Goal: Information Seeking & Learning: Learn about a topic

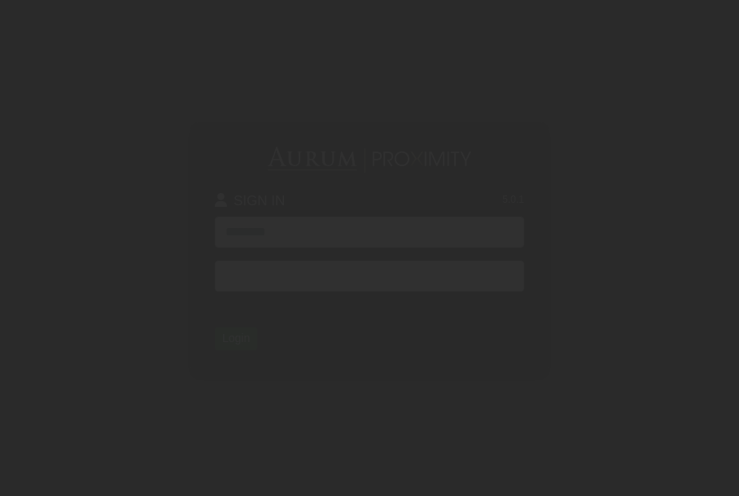
type input "**********"
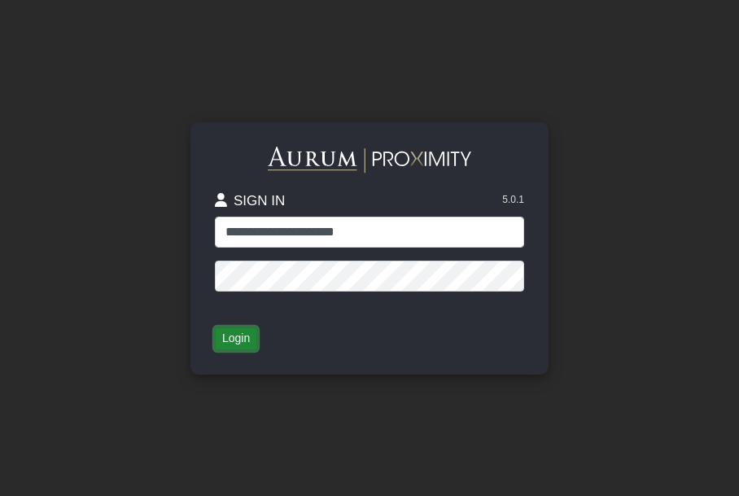
click at [238, 334] on button "Login" at bounding box center [236, 338] width 42 height 23
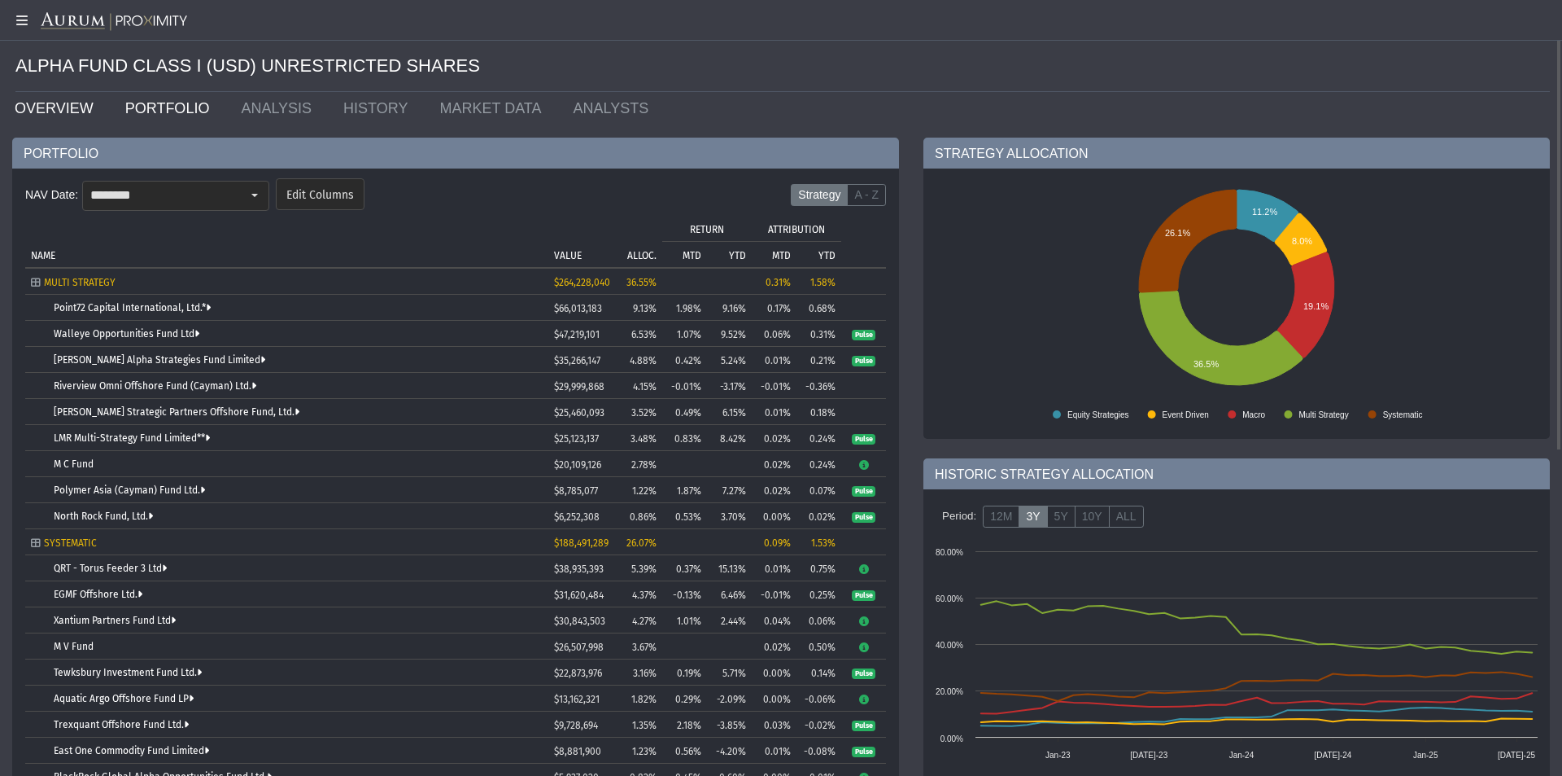
click at [41, 107] on link "OVERVIEW" at bounding box center [57, 108] width 111 height 33
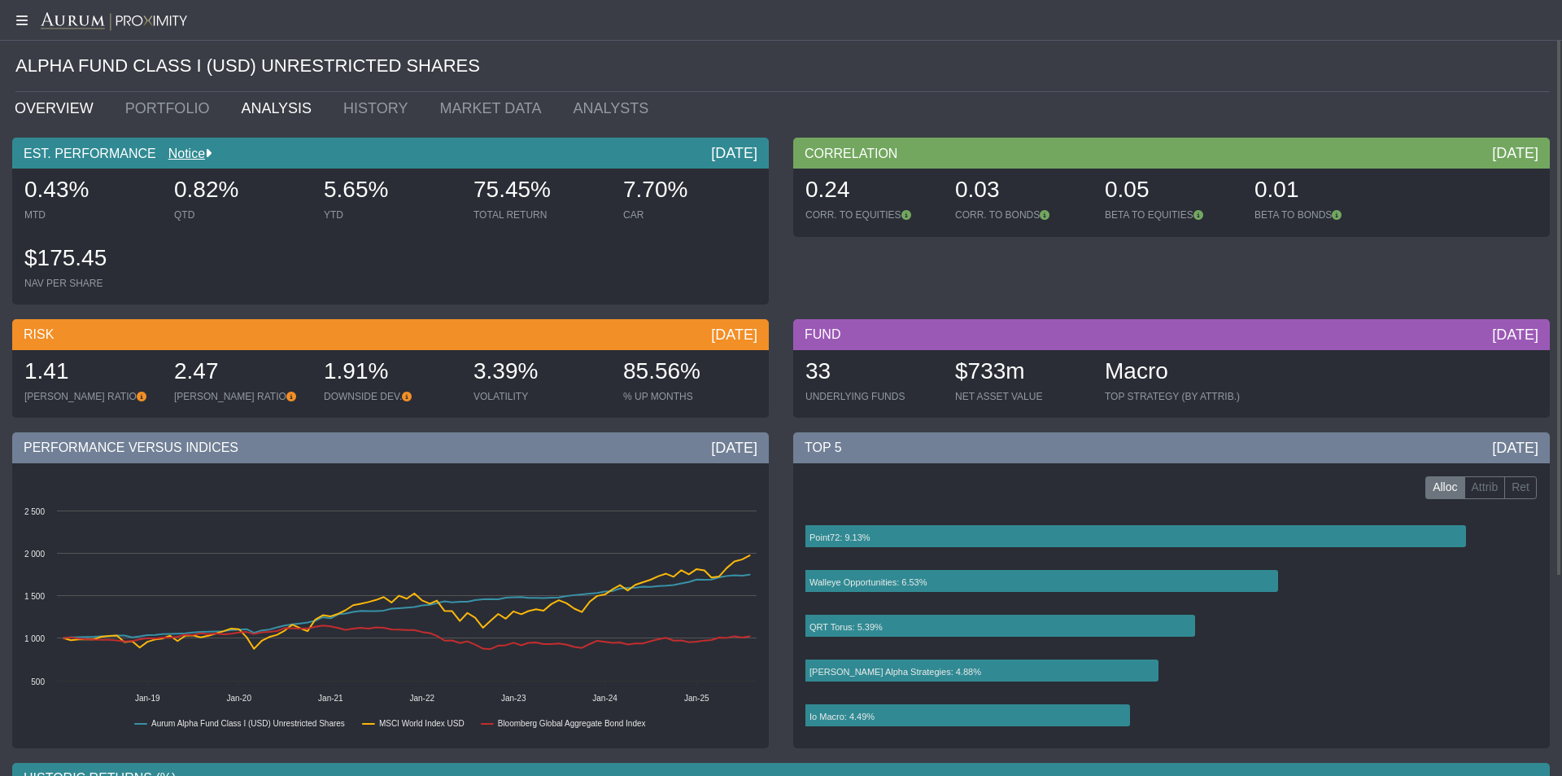
click at [260, 111] on link "ANALYSIS" at bounding box center [280, 108] width 103 height 33
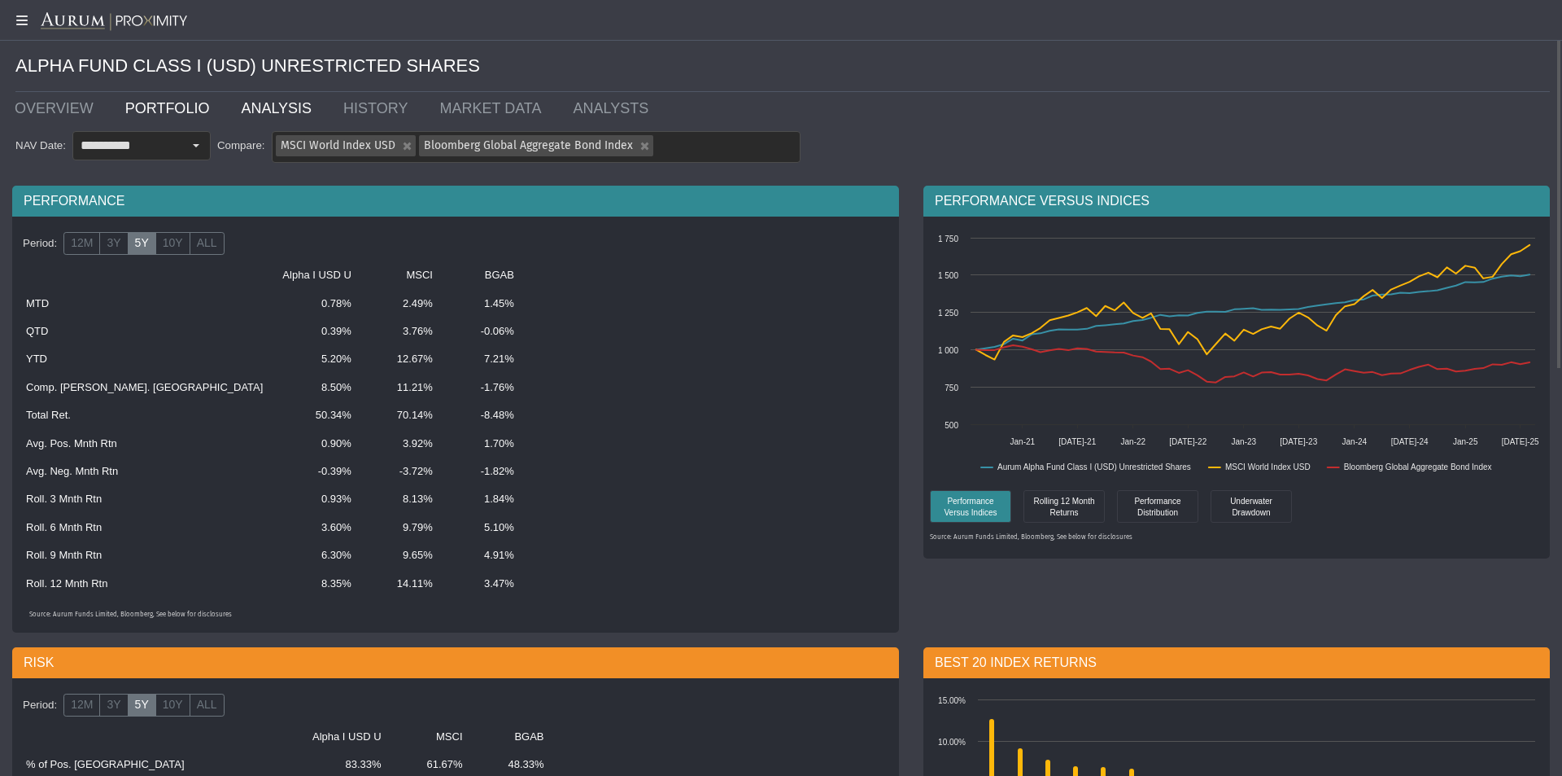
click at [146, 107] on link "PORTFOLIO" at bounding box center [171, 108] width 116 height 33
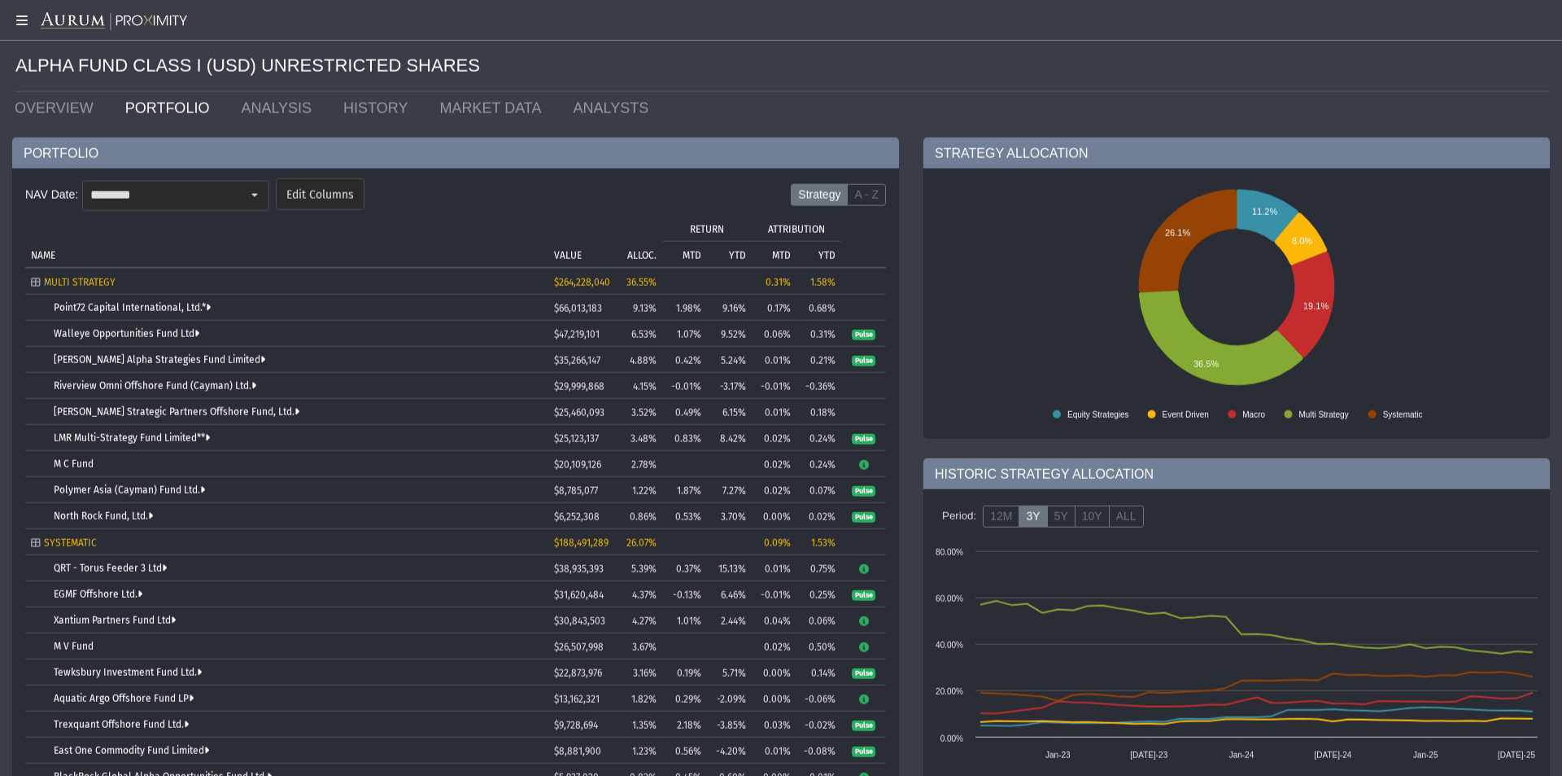
scroll to position [271, 0]
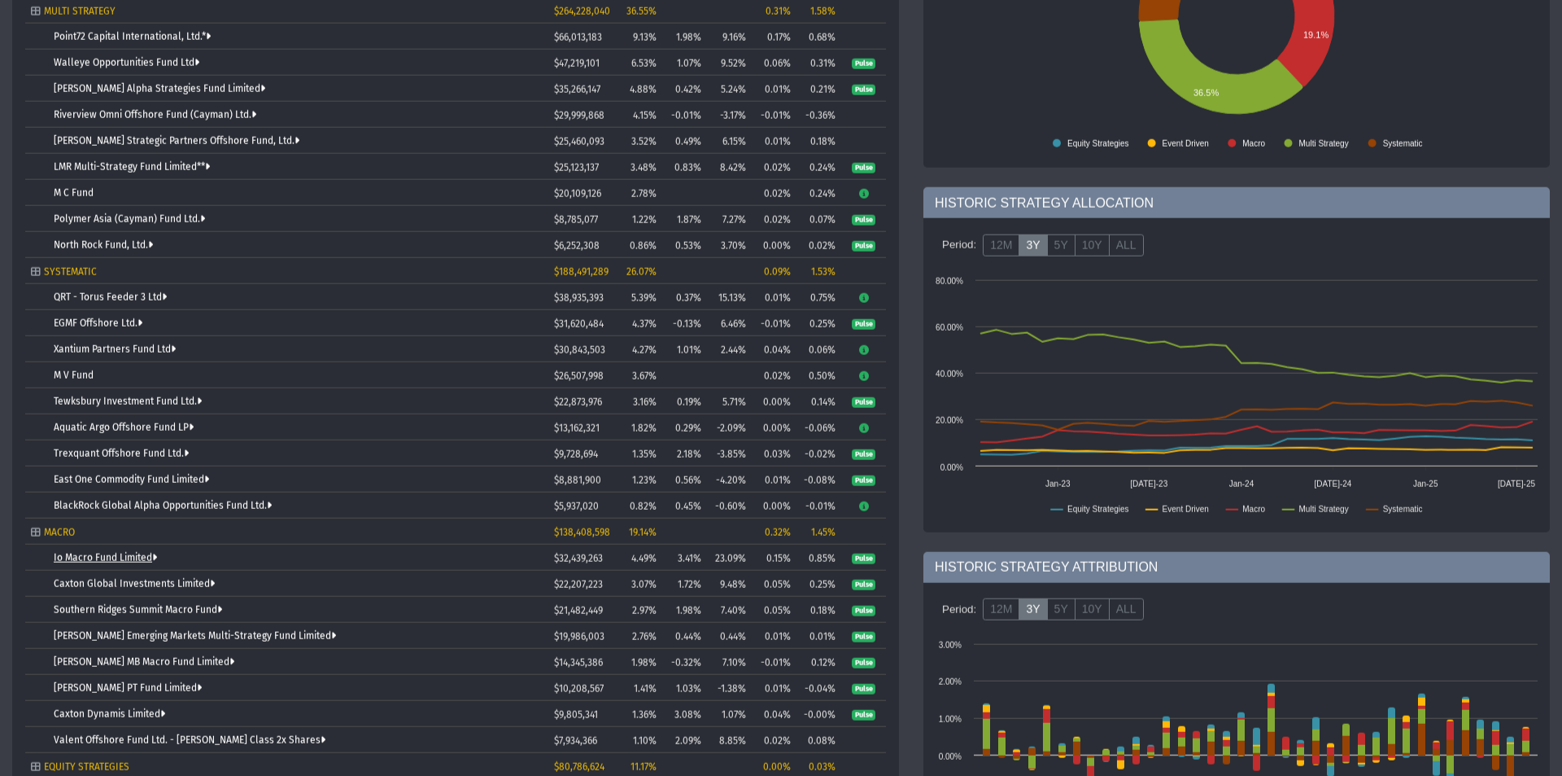
click at [138, 495] on link "Io Macro Fund Limited" at bounding box center [105, 557] width 103 height 11
